Goal: Check status: Check status

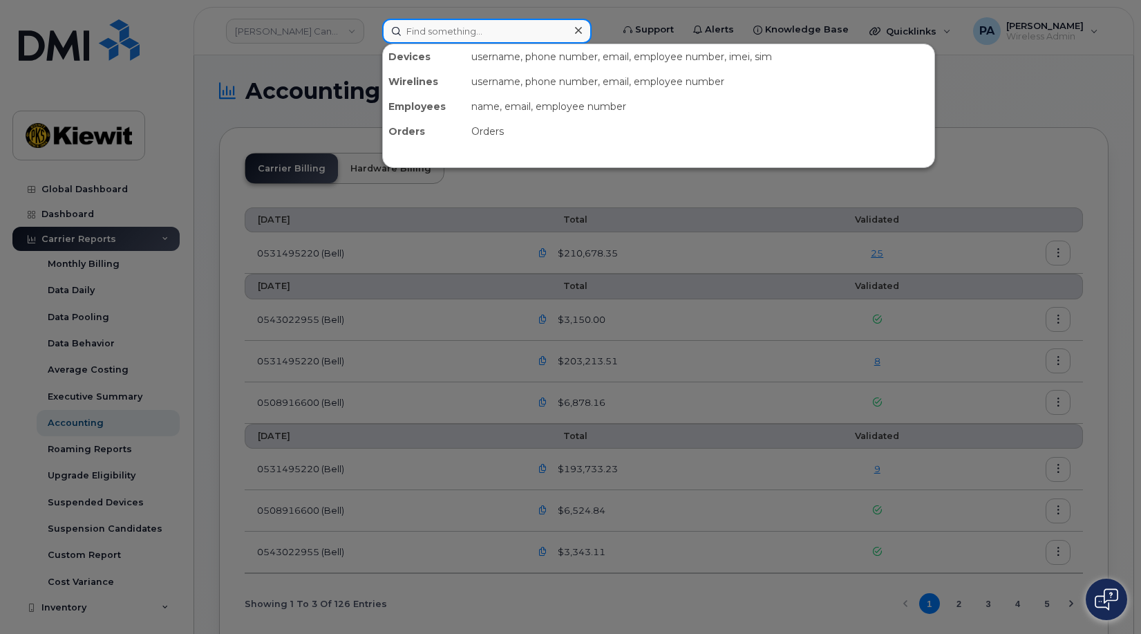
click at [460, 32] on input at bounding box center [486, 31] width 209 height 25
paste input "7205201220"
type input "7205201220"
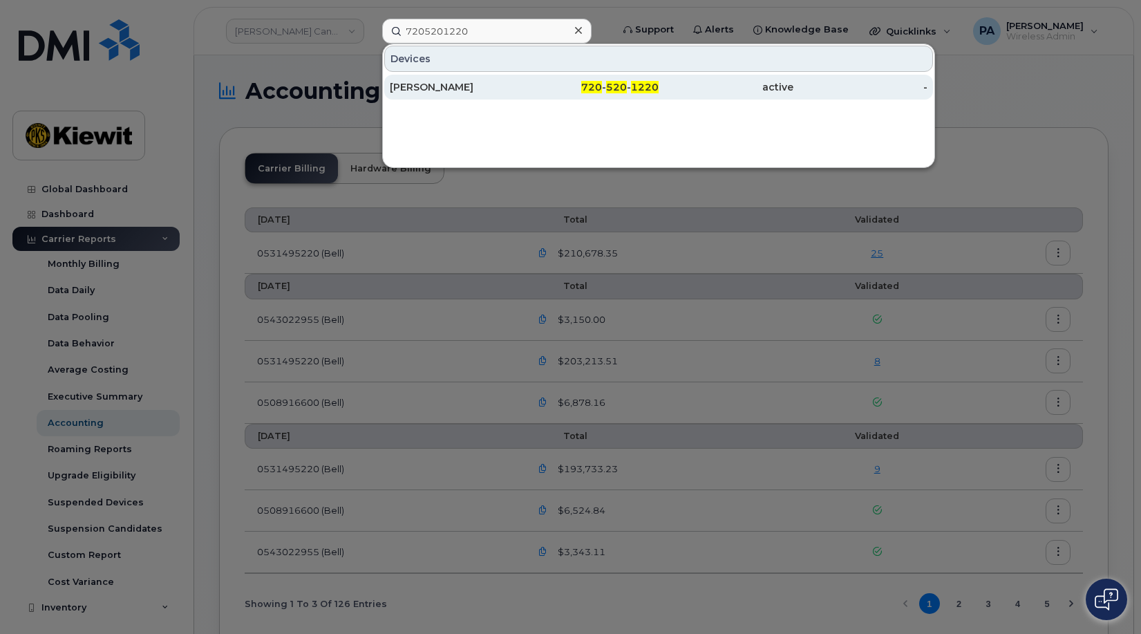
click at [445, 82] on div "[PERSON_NAME]" at bounding box center [457, 87] width 135 height 14
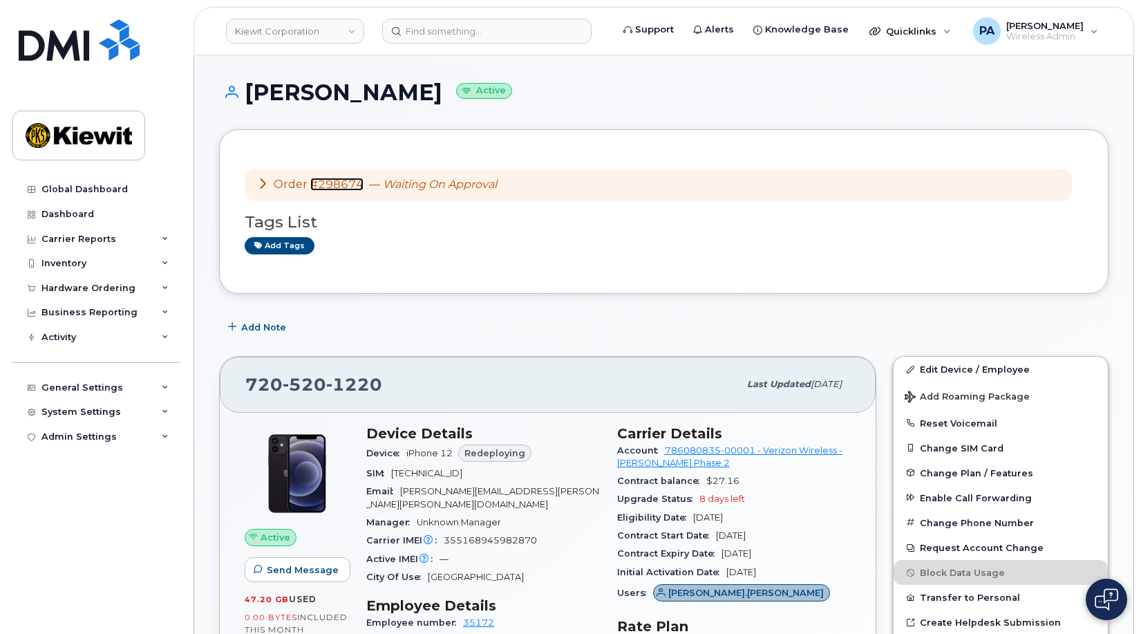
click at [332, 185] on link "#298674" at bounding box center [336, 184] width 53 height 13
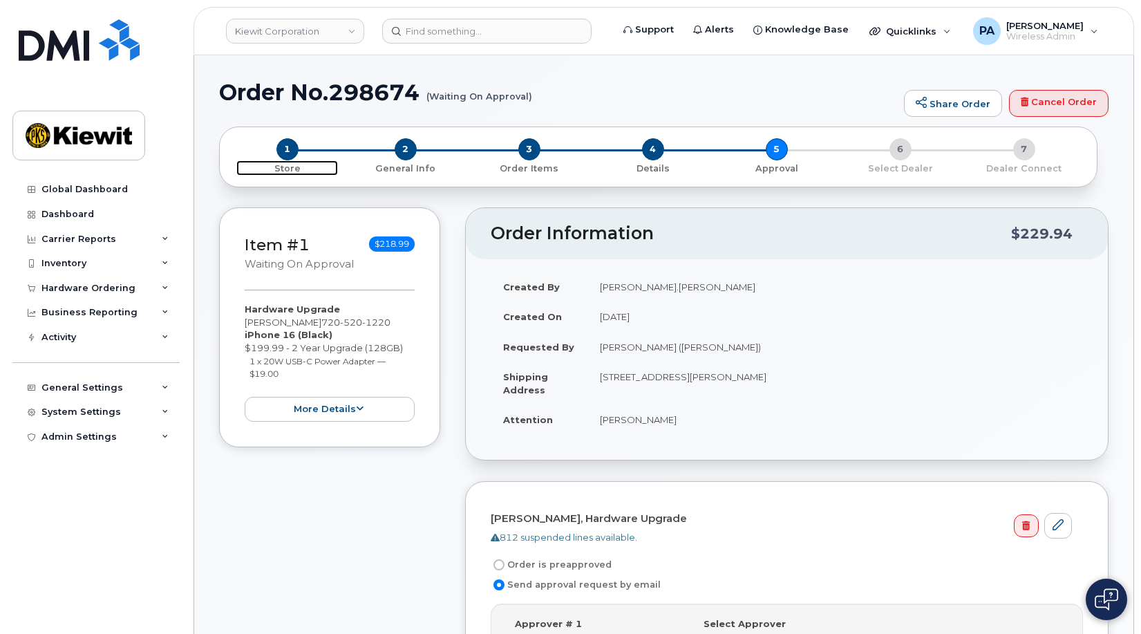
click at [294, 150] on span "1" at bounding box center [287, 149] width 22 height 22
